Goal: Information Seeking & Learning: Find specific fact

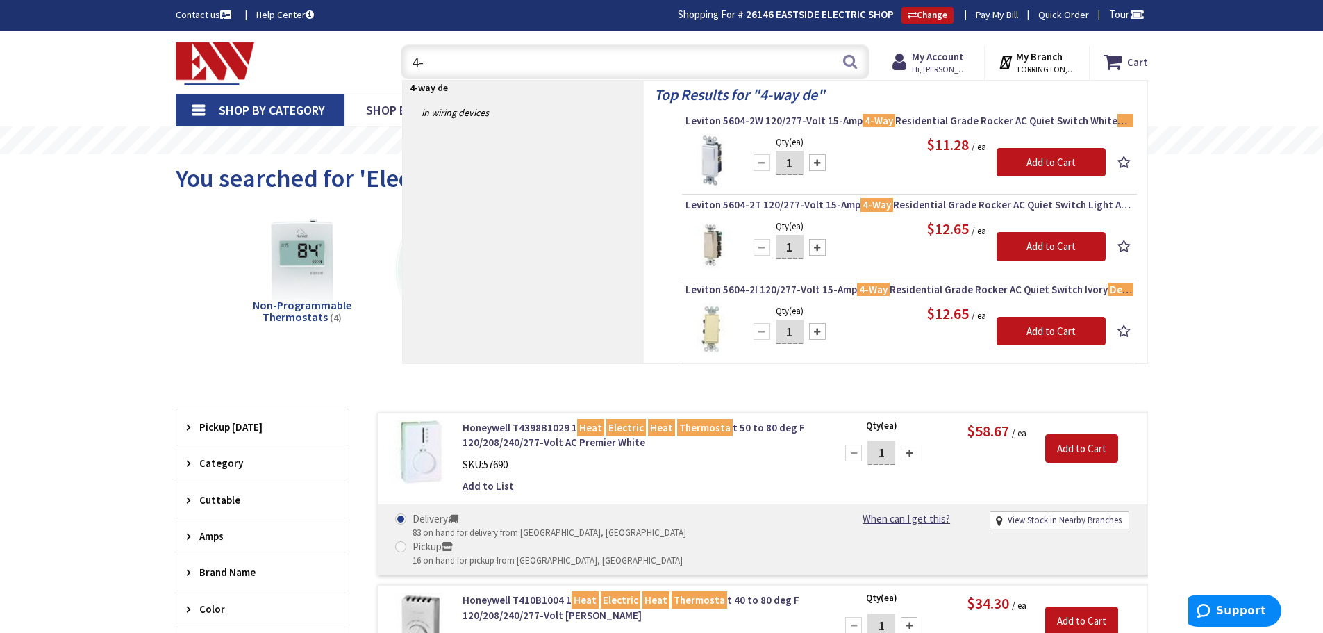
type input "4"
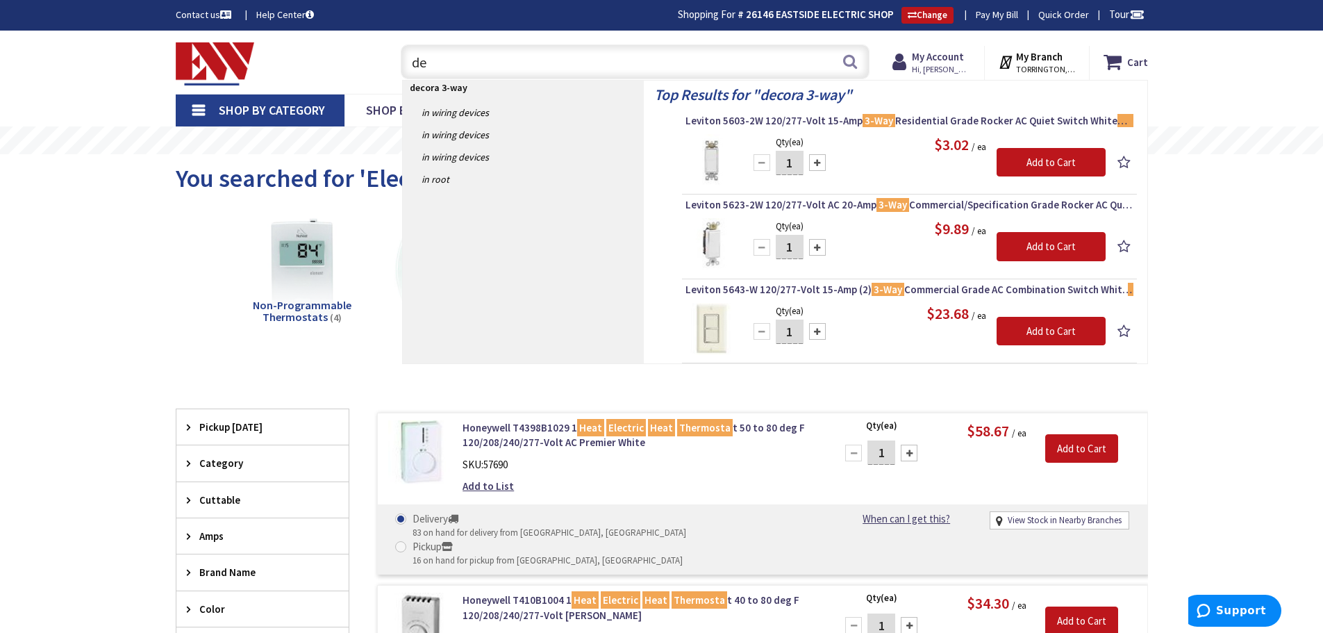
type input "d"
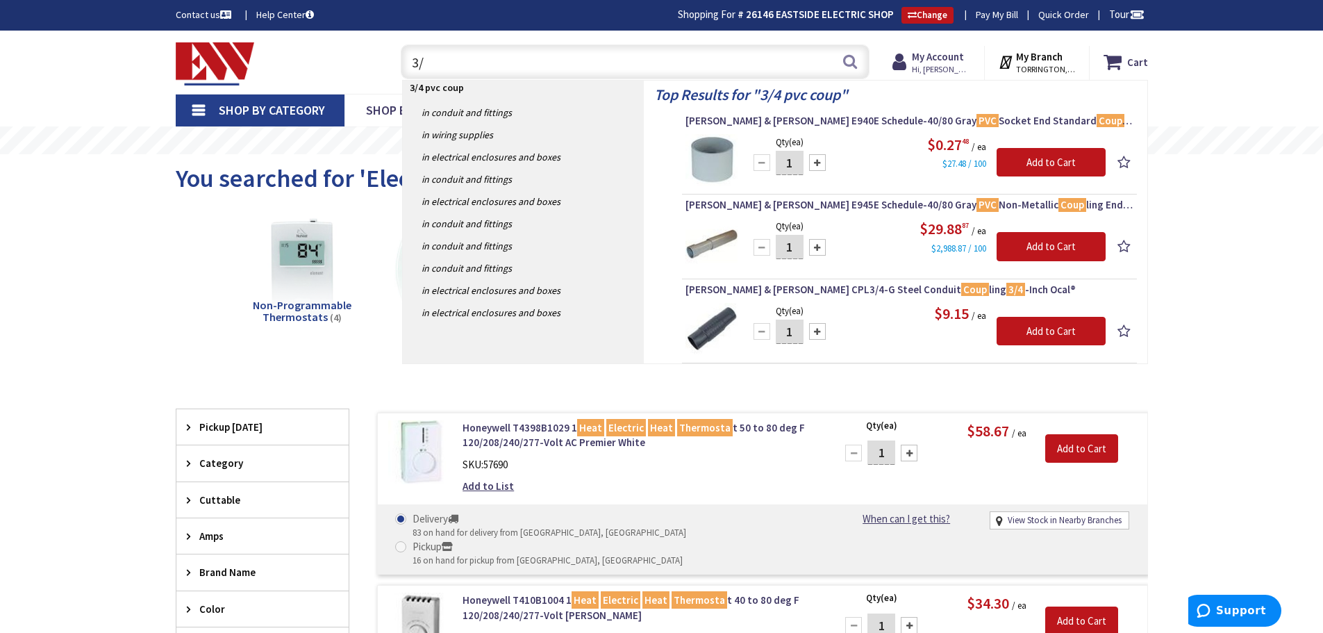
type input "3"
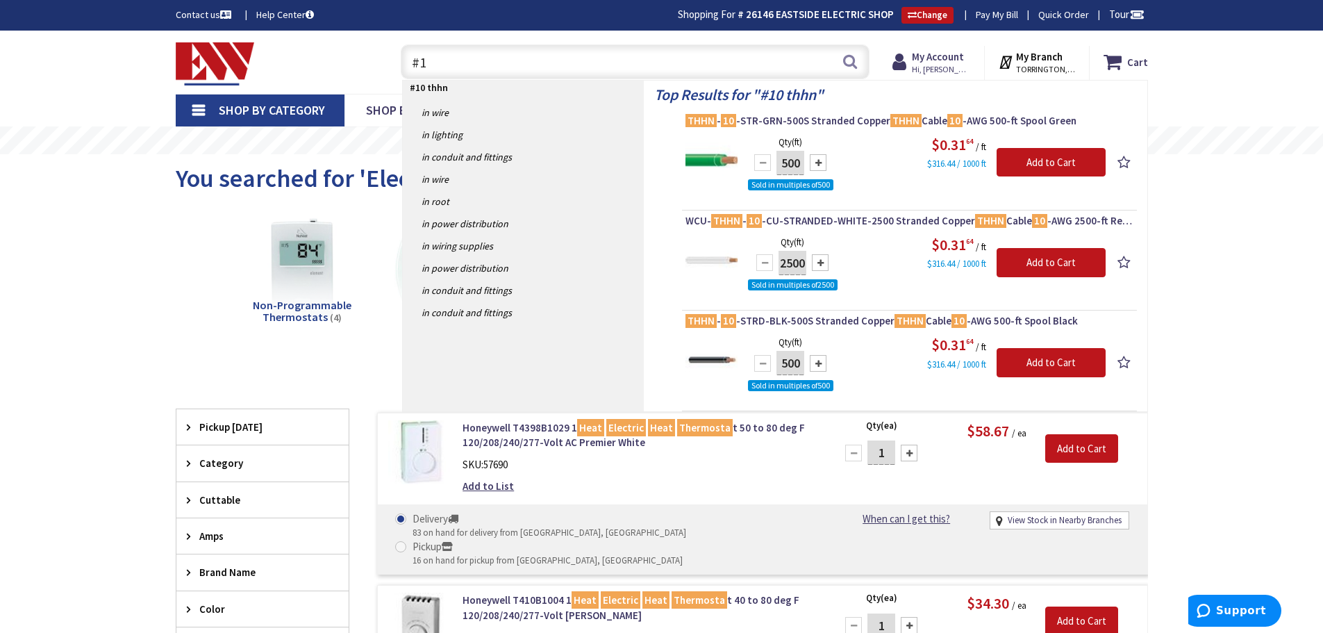
type input "#"
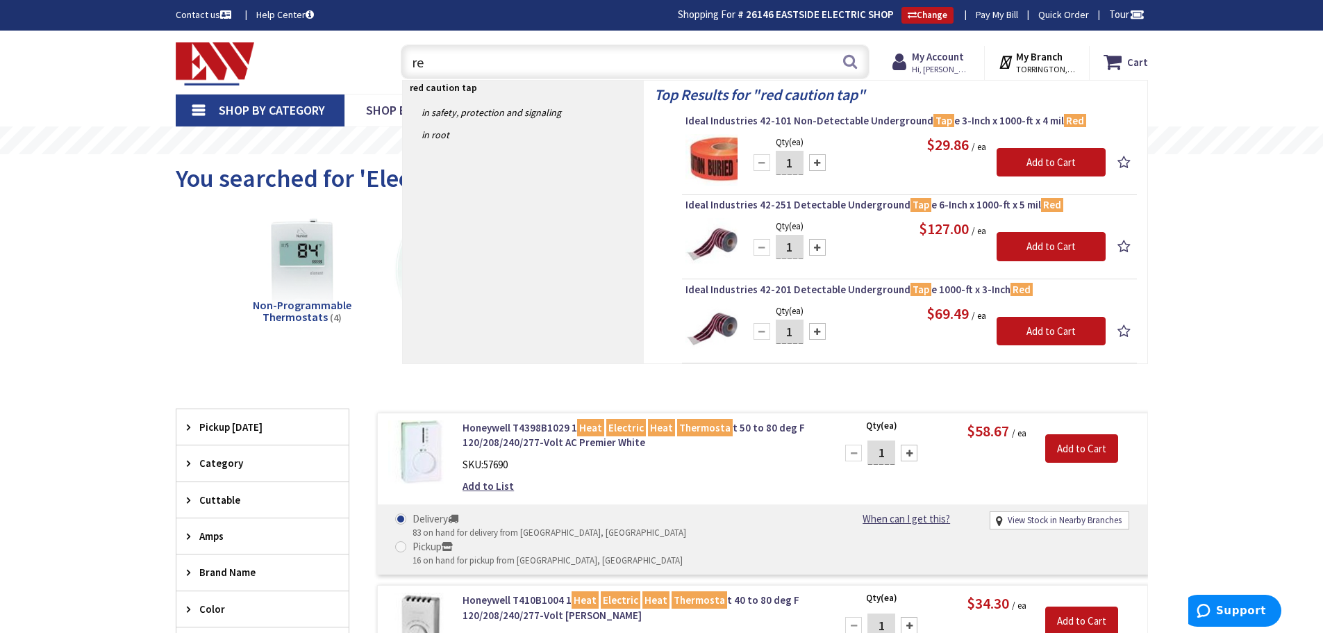
type input "r"
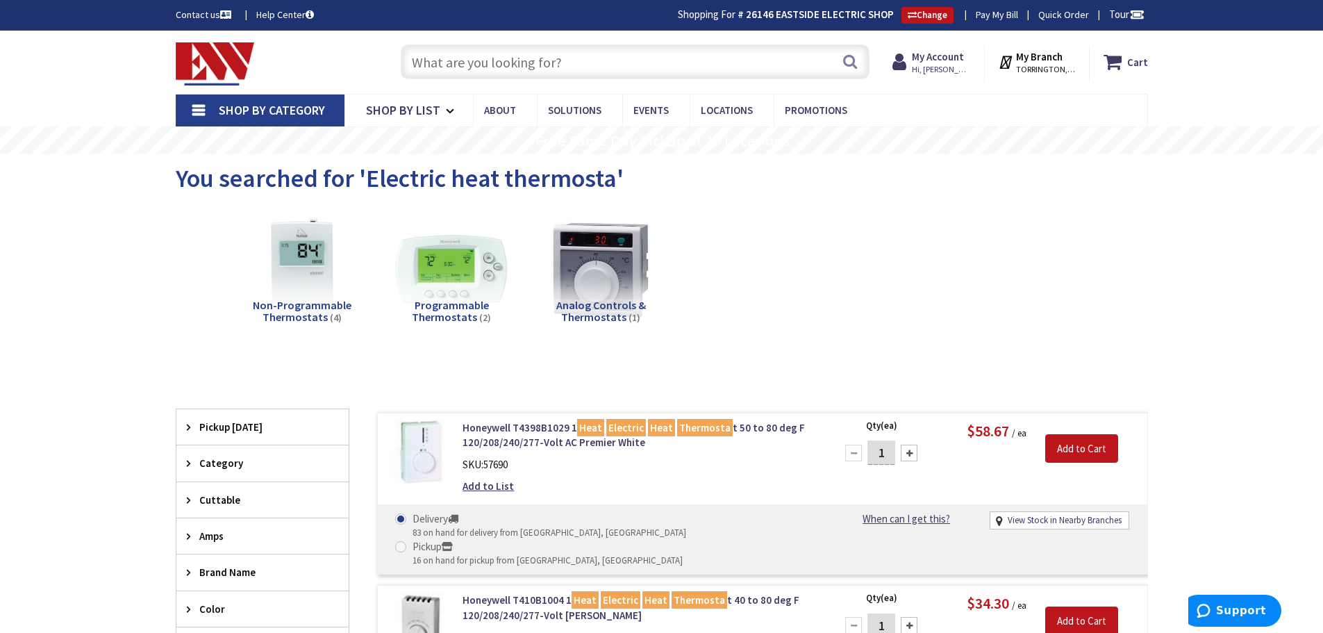
paste input "U3791N-RXL-200-BL"
click at [835, 65] on input "U3791N-RXL-200-BL" at bounding box center [635, 61] width 469 height 35
type input "U3791N-RXL-200-BL"
click at [850, 64] on button "Search" at bounding box center [850, 61] width 18 height 31
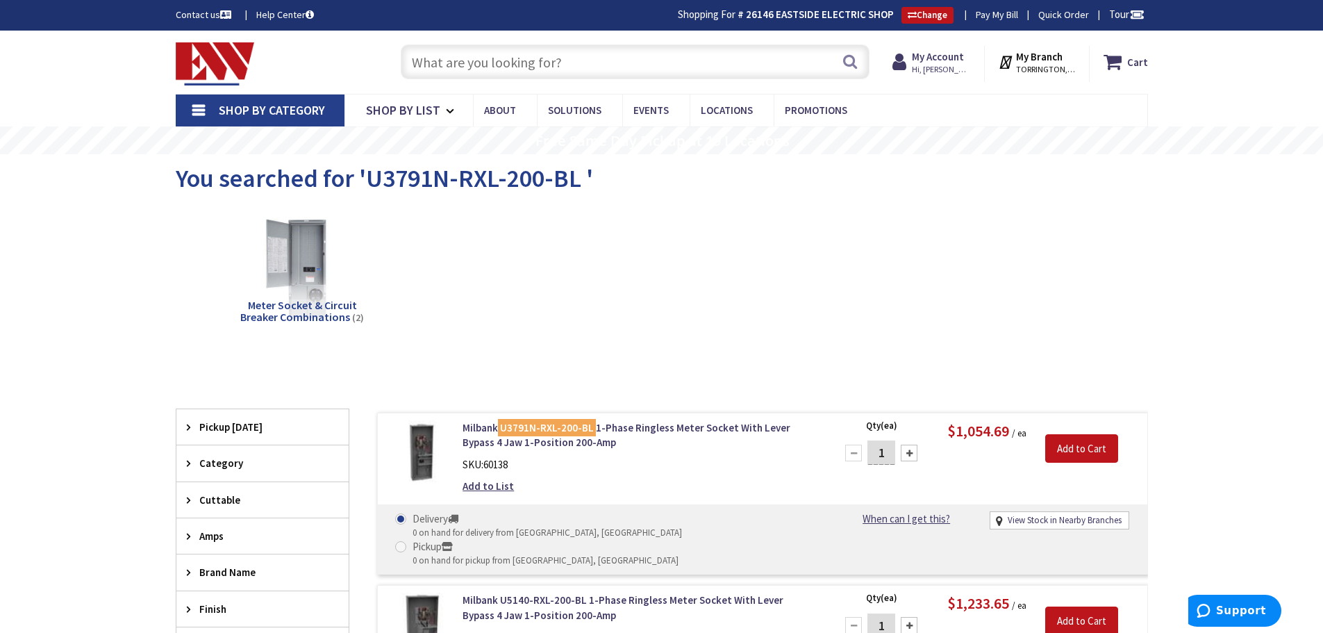
click at [472, 59] on input "text" at bounding box center [635, 61] width 469 height 35
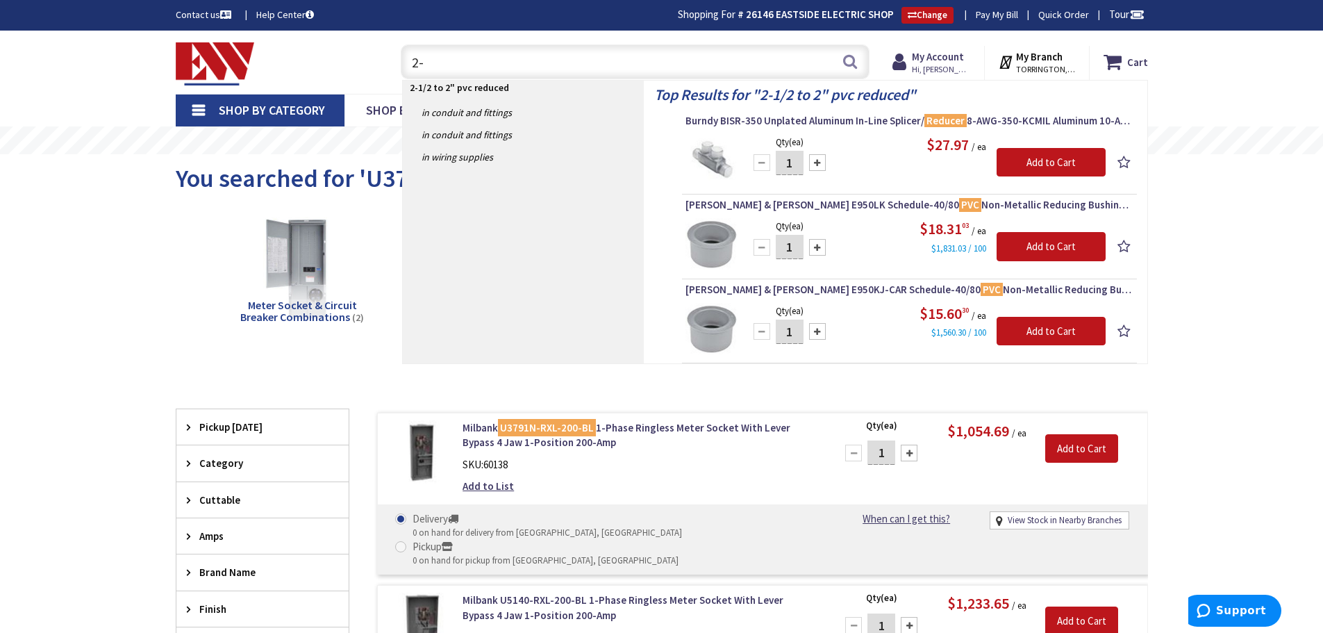
type input "2"
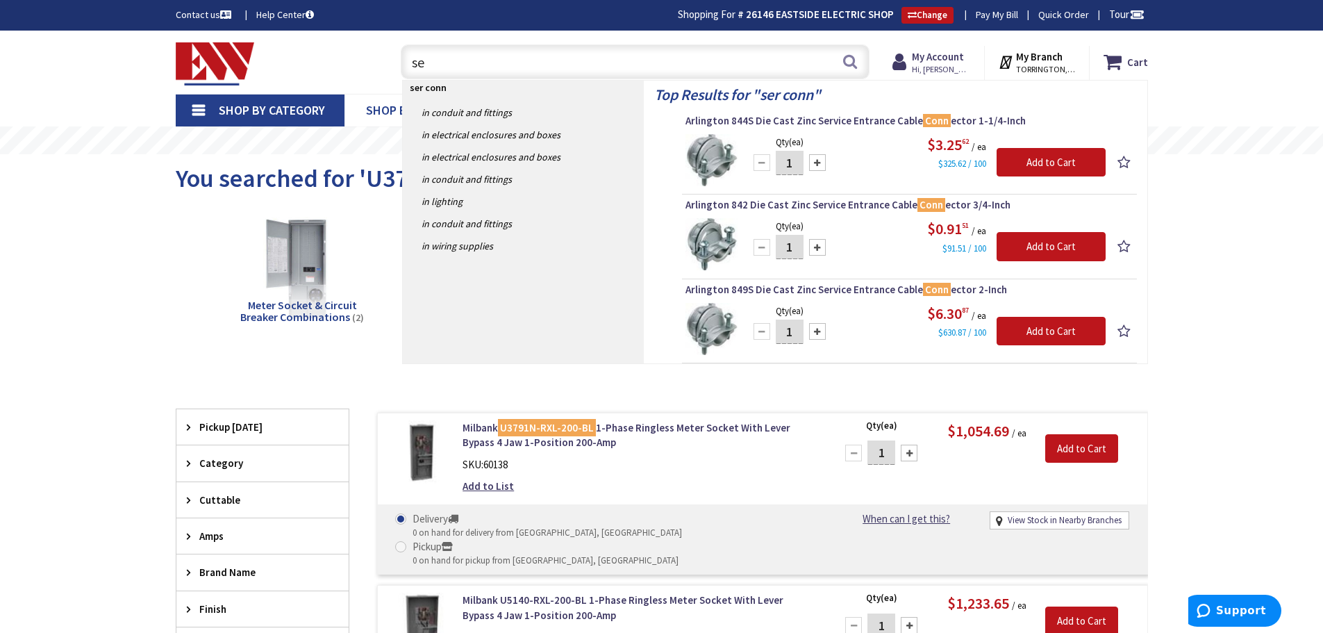
type input "s"
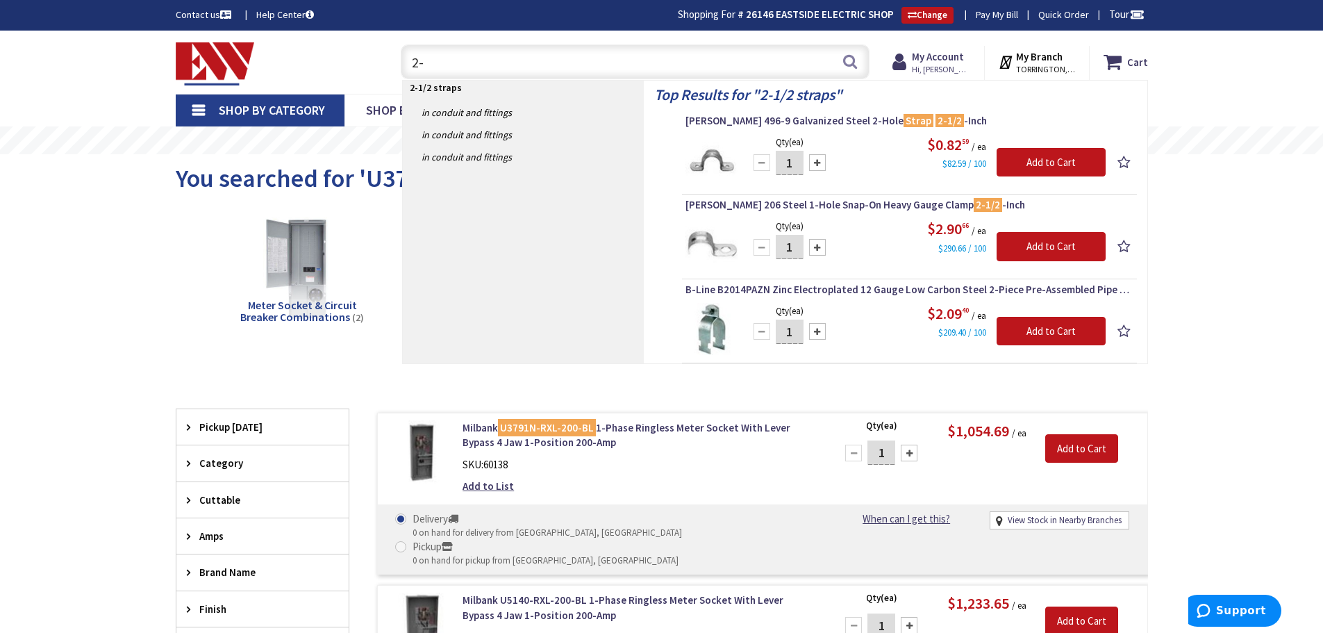
type input "2"
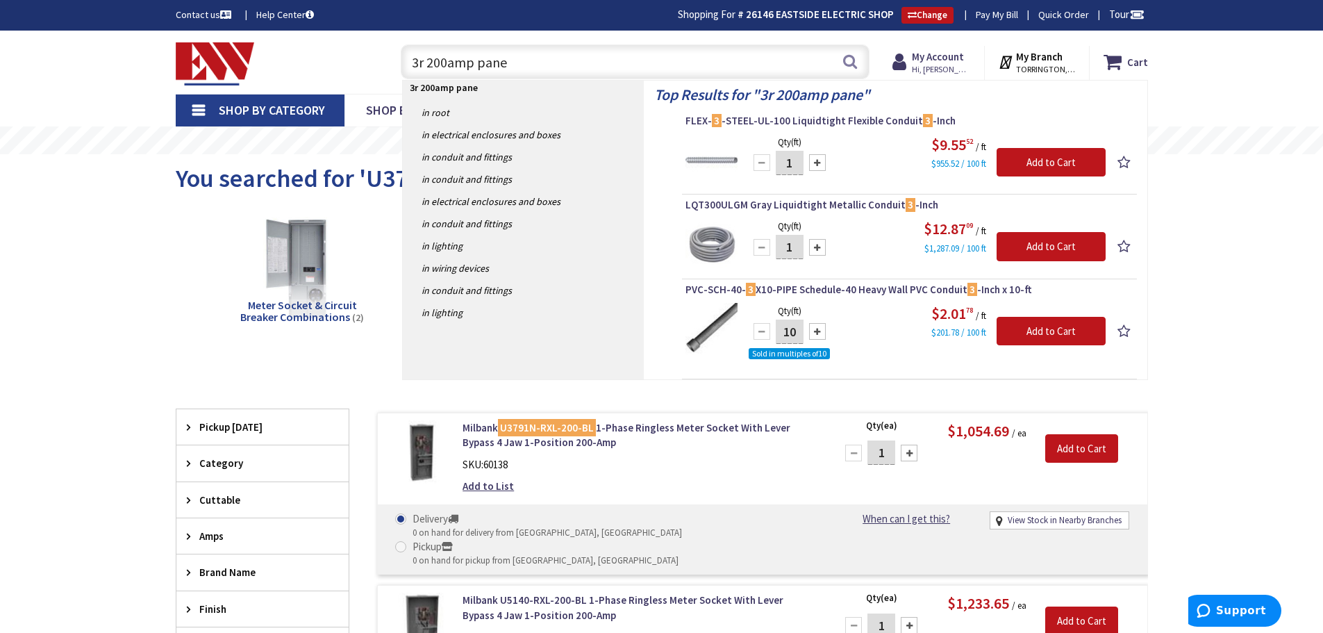
type input "3r 200amp panel"
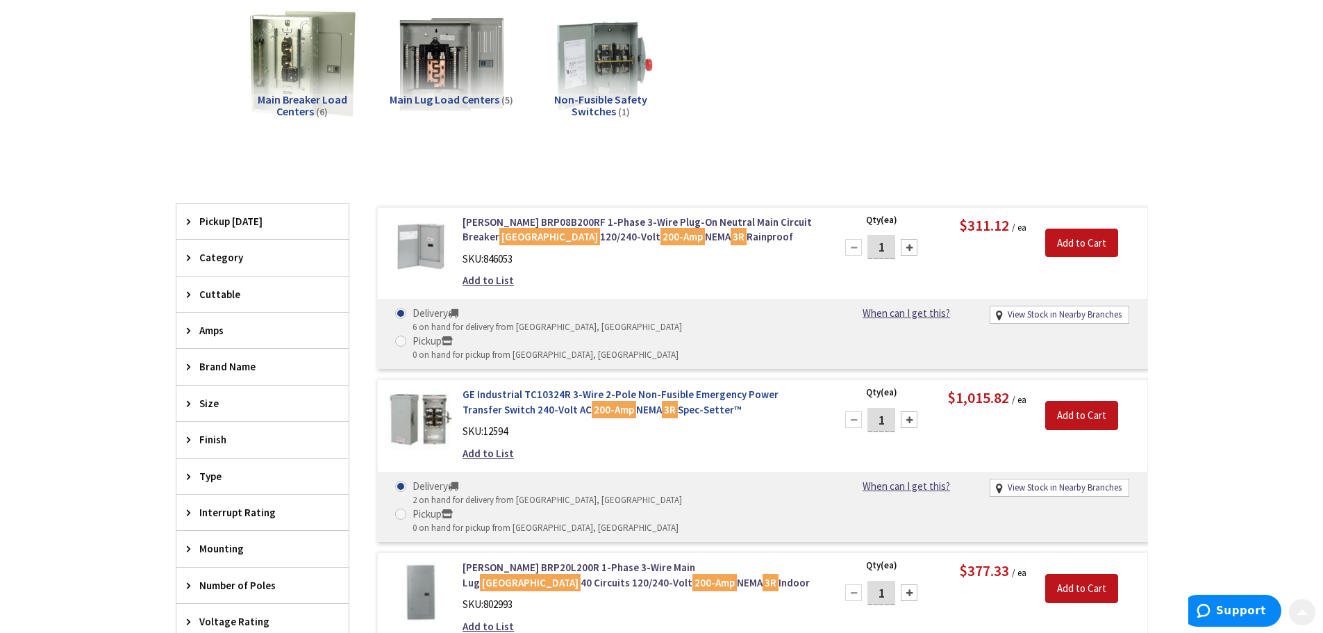
scroll to position [208, 0]
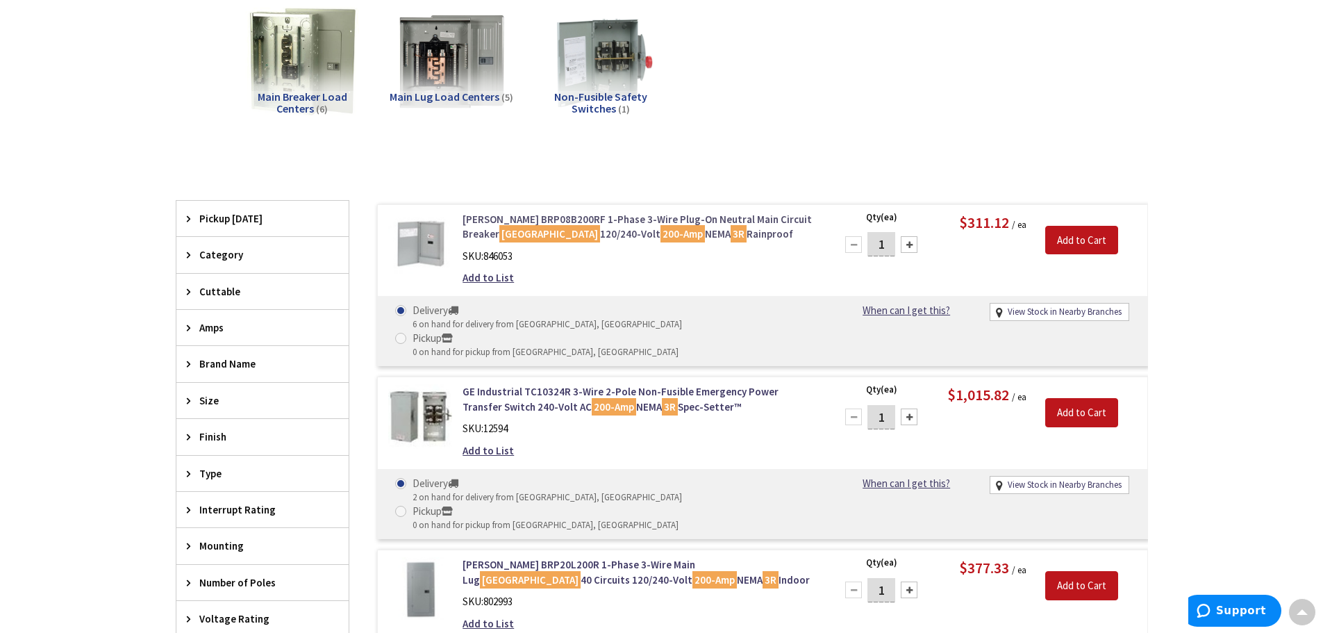
click at [537, 222] on link "Eaton BRP08B200RF 1-Phase 3-Wire Plug-On Neutral Main Circuit Breaker Load Cent…" at bounding box center [640, 227] width 354 height 30
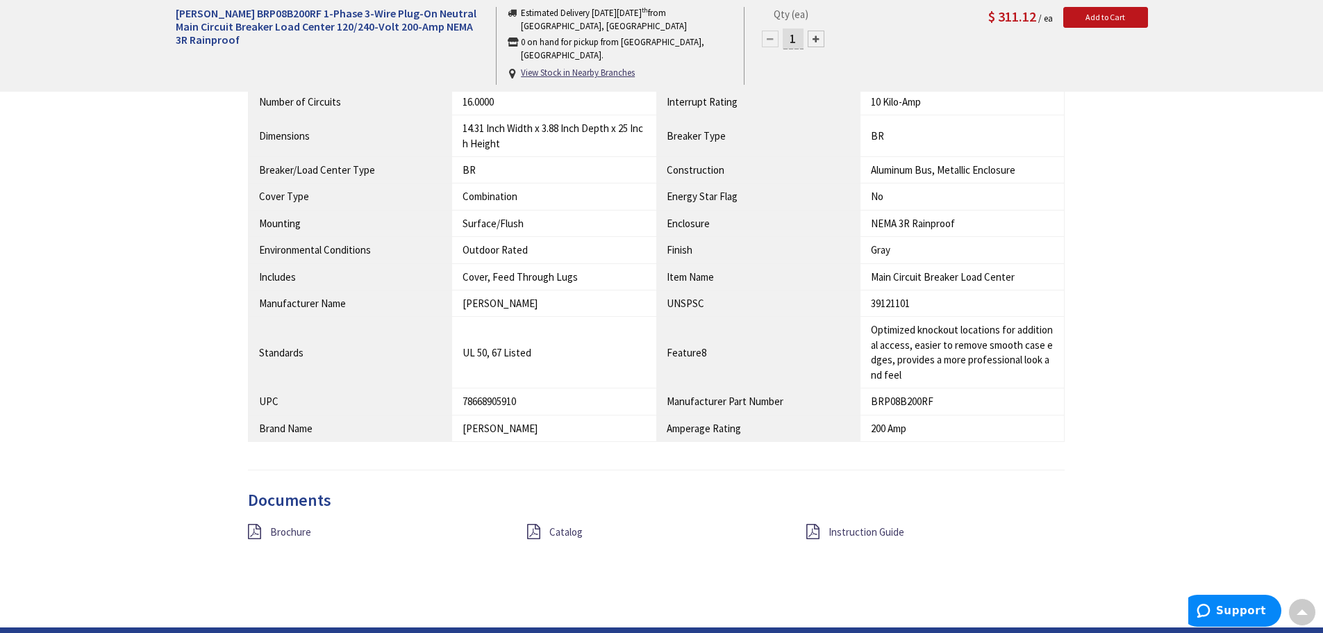
scroll to position [975, 0]
click at [577, 525] on span "Catalog" at bounding box center [565, 531] width 33 height 13
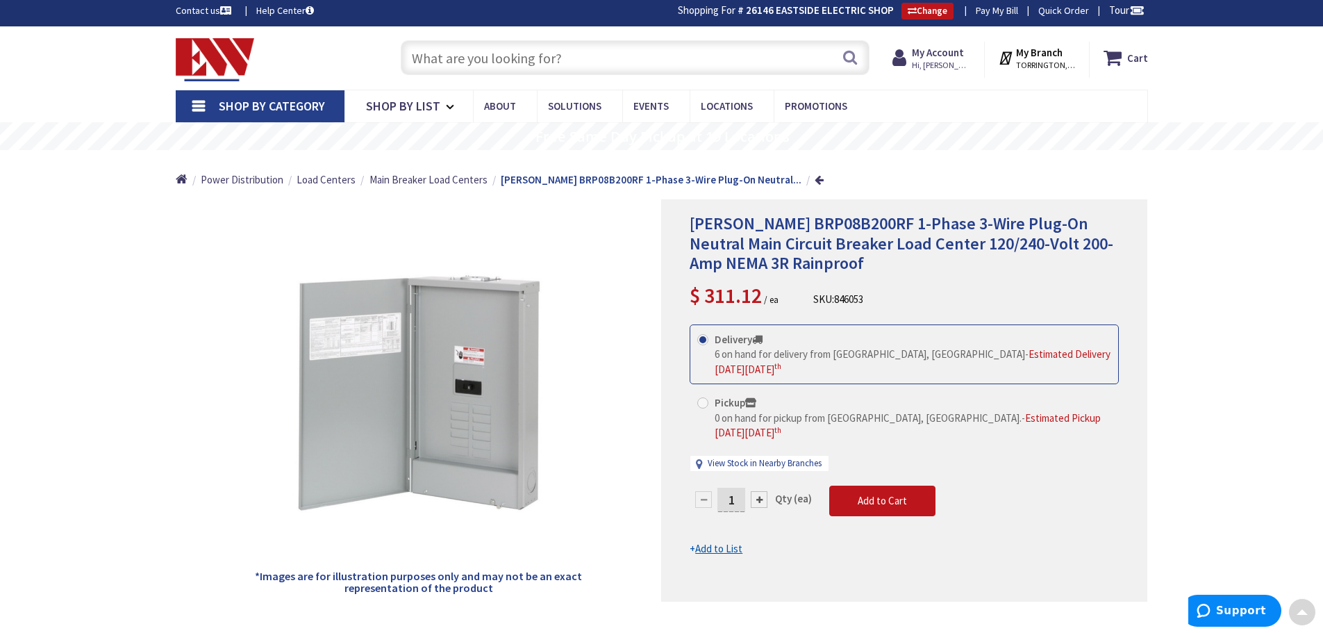
scroll to position [0, 0]
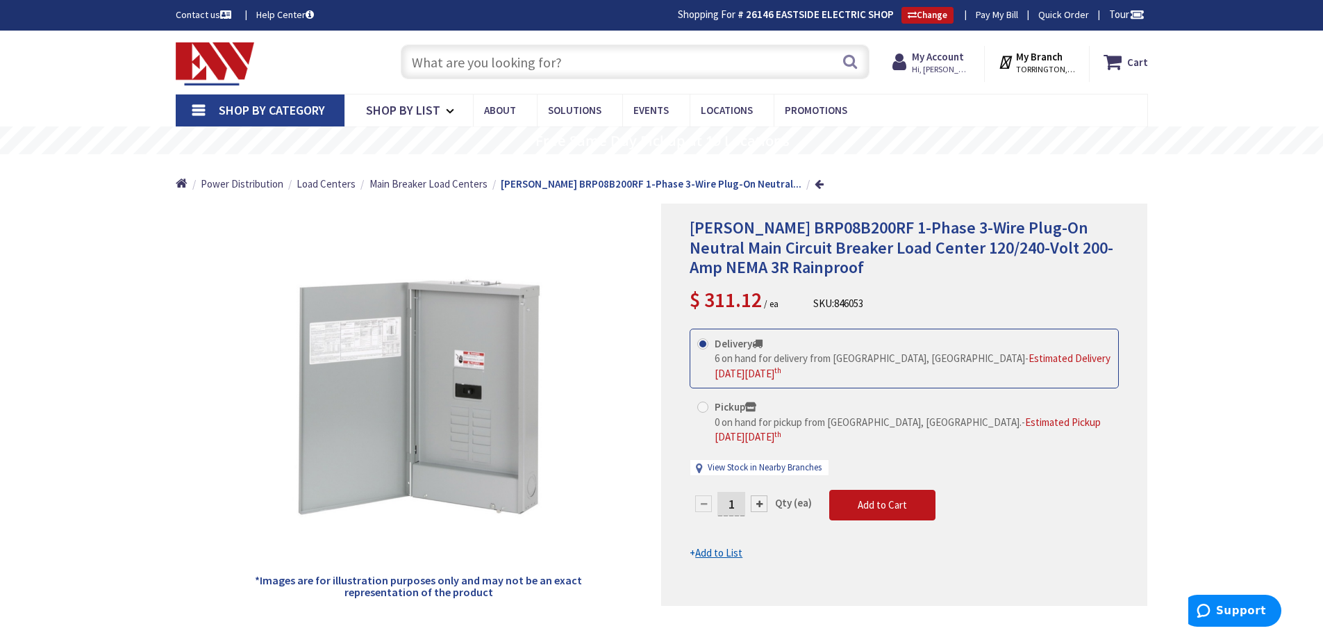
paste input "BR4040B200R"
type input "BR4040B200R"
click at [854, 66] on button "Search" at bounding box center [850, 61] width 18 height 31
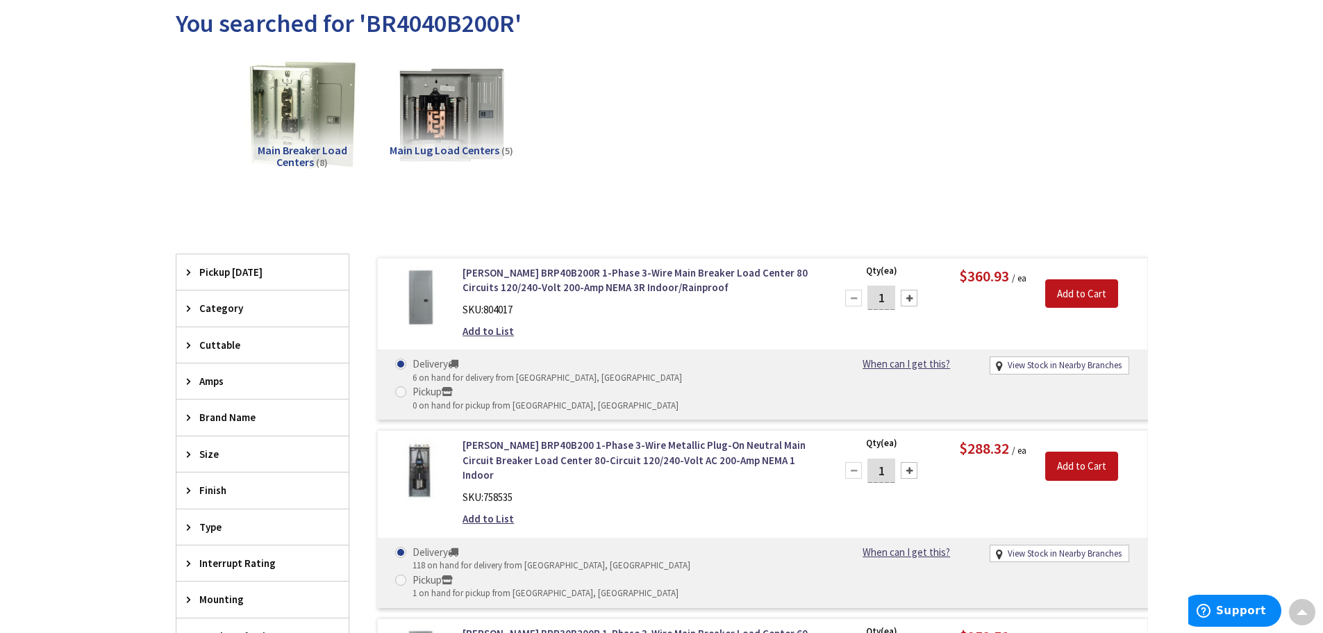
scroll to position [139, 0]
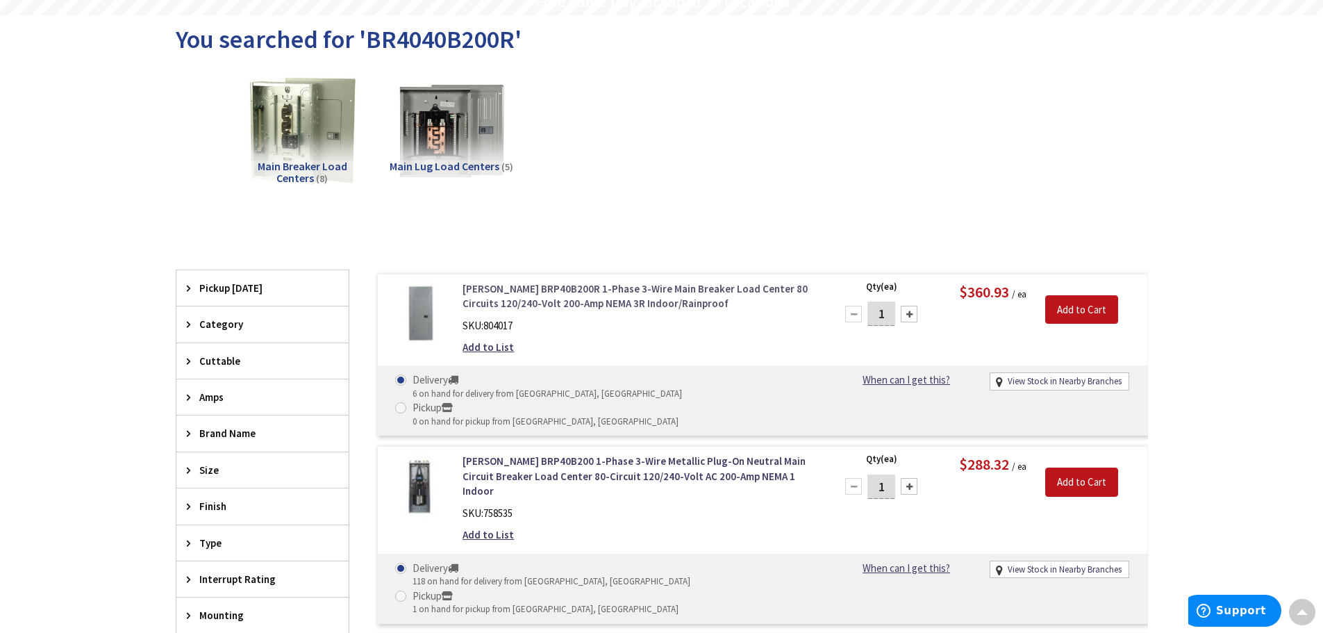
click at [608, 293] on link "[PERSON_NAME] BRP40B200R 1-Phase 3-Wire Main Breaker Load Center 80 Circuits 12…" at bounding box center [640, 296] width 354 height 30
